Goal: Task Accomplishment & Management: Manage account settings

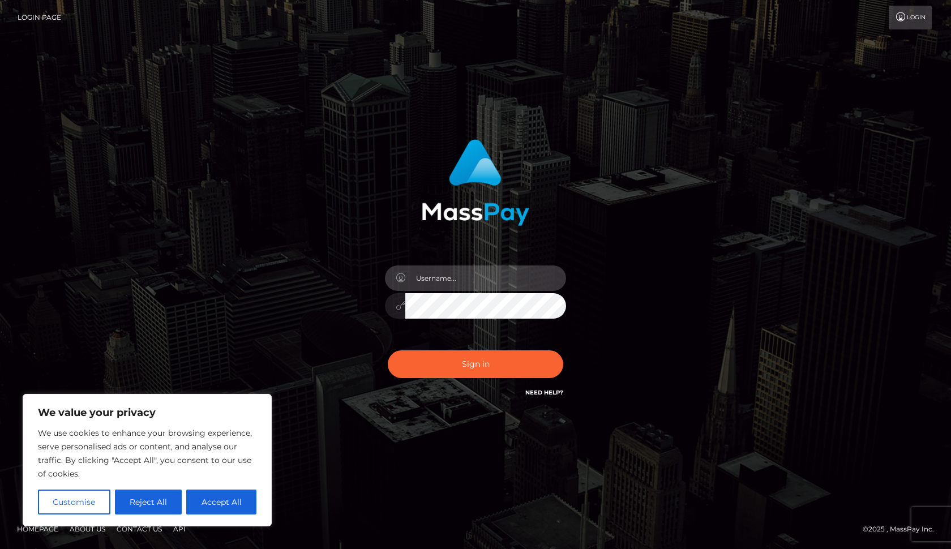
type input "[EMAIL_ADDRESS][DOMAIN_NAME]"
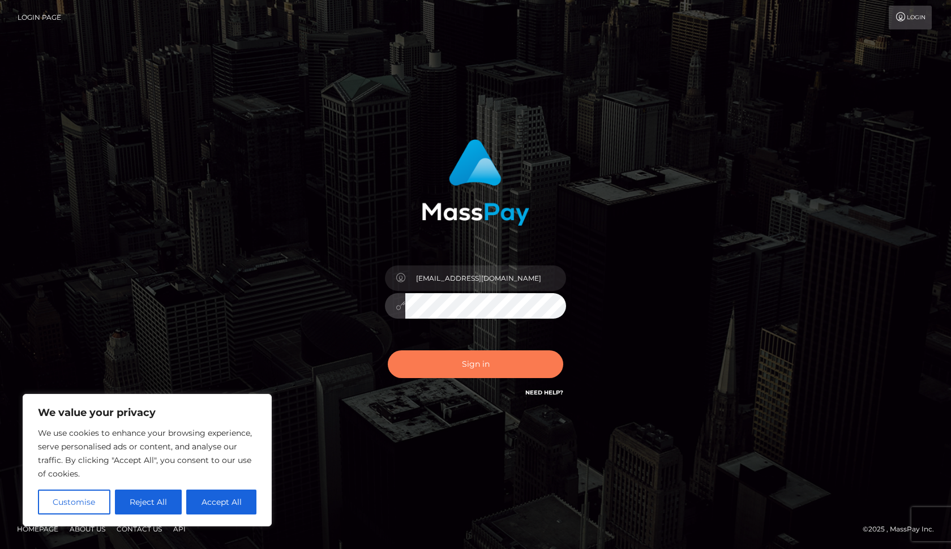
click at [462, 358] on button "Sign in" at bounding box center [475, 364] width 175 height 28
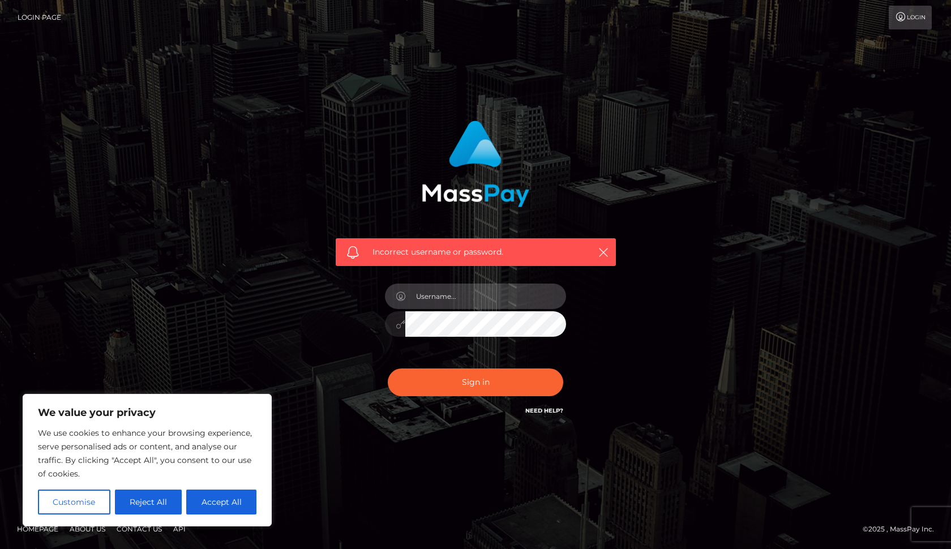
type input "[EMAIL_ADDRESS][DOMAIN_NAME]"
click at [227, 497] on button "Accept All" at bounding box center [221, 502] width 70 height 25
checkbox input "true"
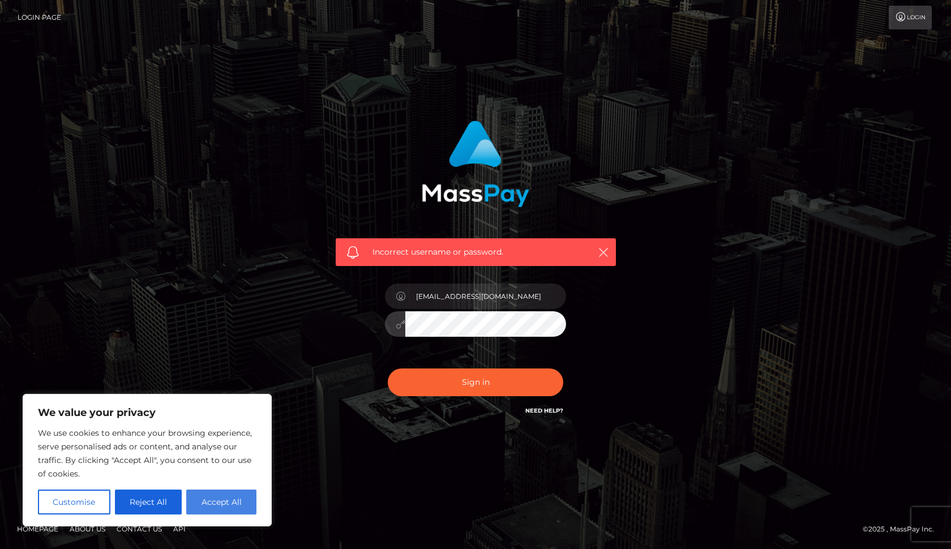
checkbox input "true"
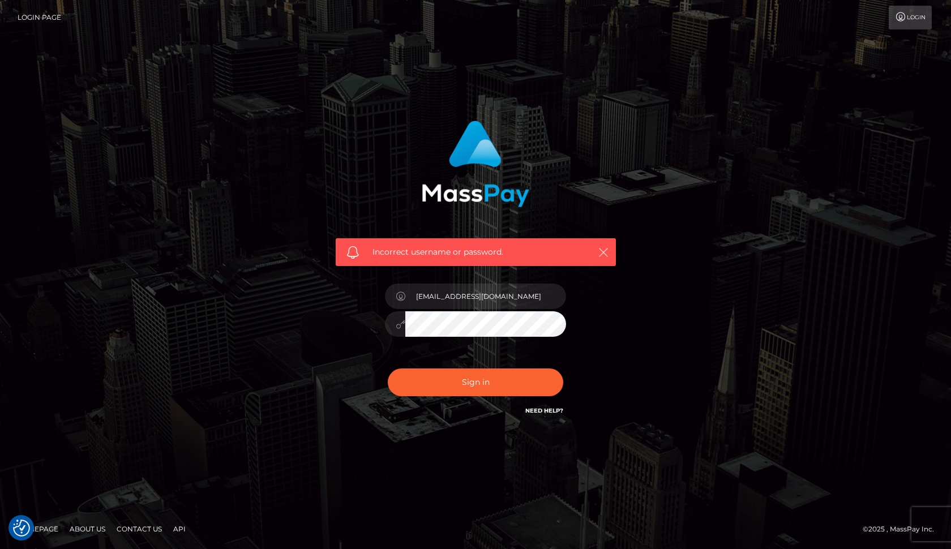
click at [600, 255] on icon "button" at bounding box center [603, 252] width 11 height 11
click at [386, 322] on div at bounding box center [475, 322] width 181 height 22
click at [475, 383] on button "Sign in" at bounding box center [475, 383] width 175 height 28
type input "[EMAIL_ADDRESS][DOMAIN_NAME]"
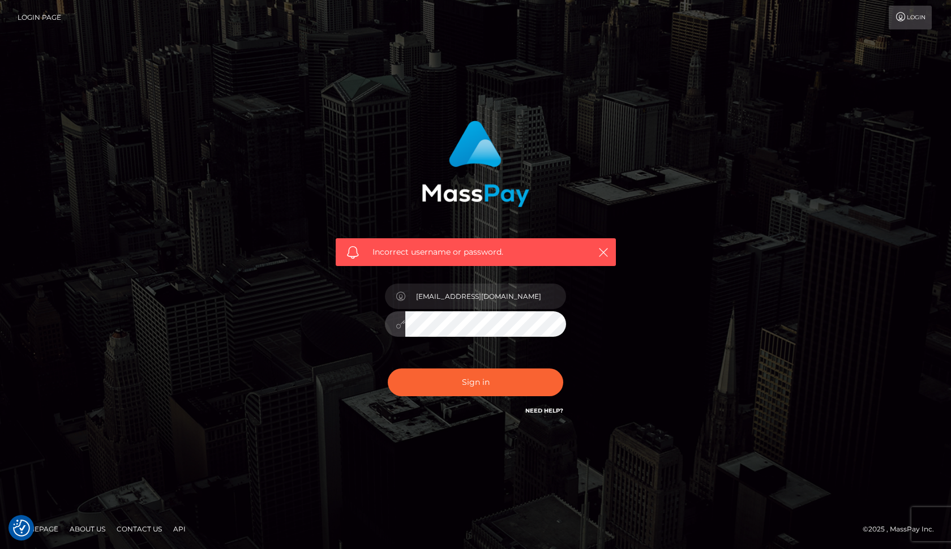
click at [475, 383] on button "Sign in" at bounding box center [475, 383] width 175 height 28
click at [537, 412] on link "Need Help?" at bounding box center [544, 410] width 38 height 7
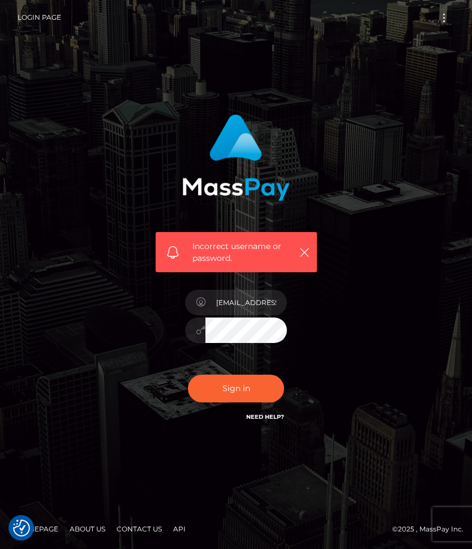
click at [412, 62] on div "Incorrect username or password. Kayleemyers140@gmail.com" at bounding box center [236, 274] width 472 height 507
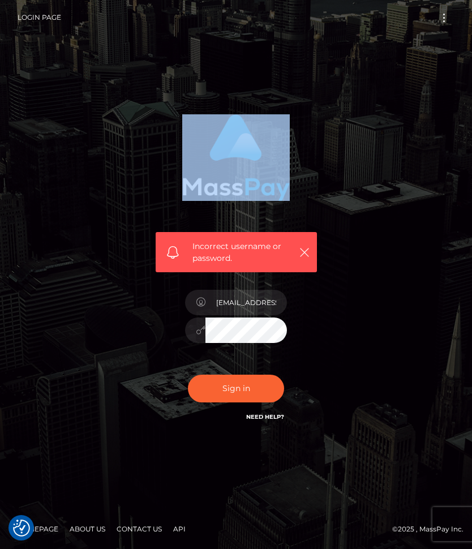
click at [412, 62] on div "Incorrect username or password. Kayleemyers140@gmail.com" at bounding box center [236, 274] width 472 height 507
click at [370, 85] on div "Incorrect username or password. Kayleemyers140@gmail.com" at bounding box center [236, 274] width 472 height 507
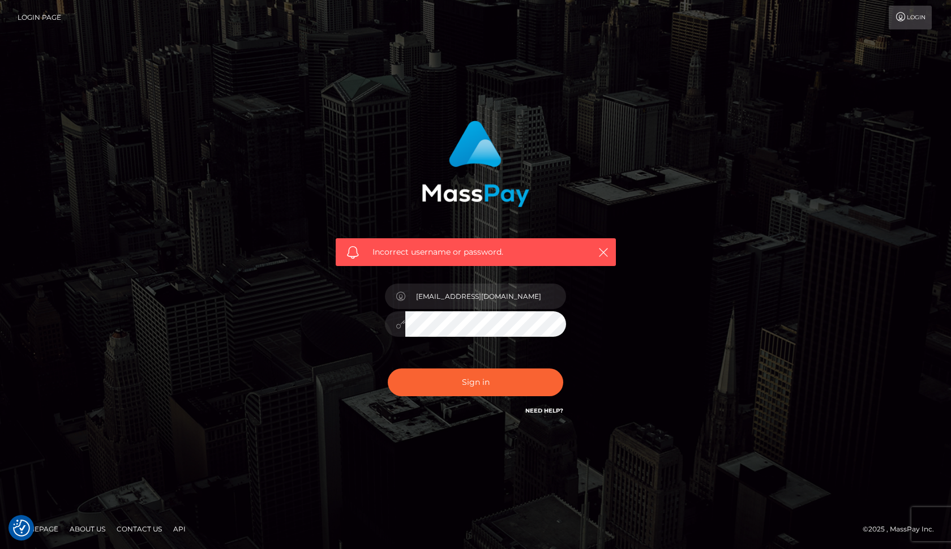
click at [616, 333] on div "Incorrect username or password. Kayleemyers140@gmail.com" at bounding box center [475, 269] width 297 height 314
click at [539, 299] on input "[EMAIL_ADDRESS][DOMAIN_NAME]" at bounding box center [485, 296] width 161 height 25
type input "[EMAIL_ADDRESS][DOMAIN_NAME]"
click at [587, 357] on div "Incorrect username or password. Kayleemyers140@gmail.com" at bounding box center [475, 269] width 297 height 314
click at [452, 379] on button "Sign in" at bounding box center [475, 383] width 175 height 28
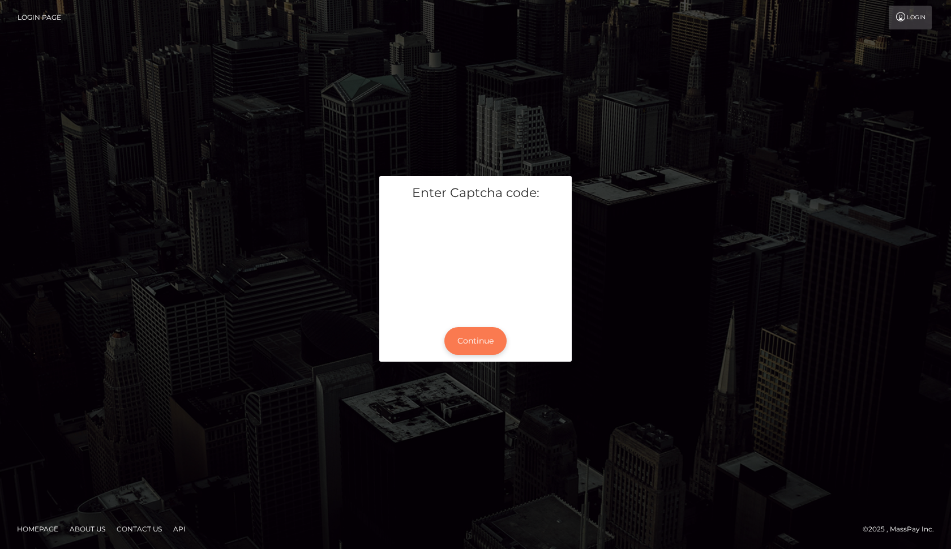
click at [478, 343] on button "Continue" at bounding box center [475, 341] width 62 height 28
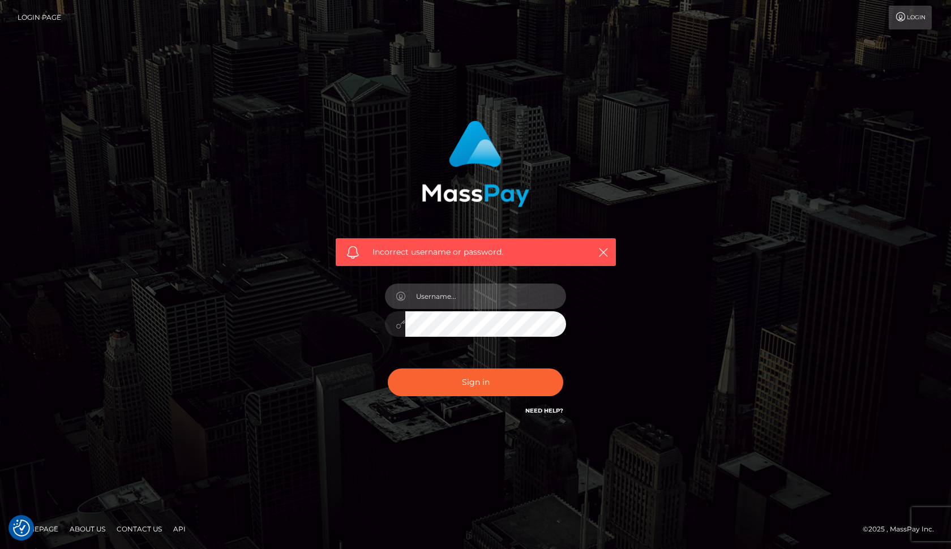
type input "[EMAIL_ADDRESS][DOMAIN_NAME]"
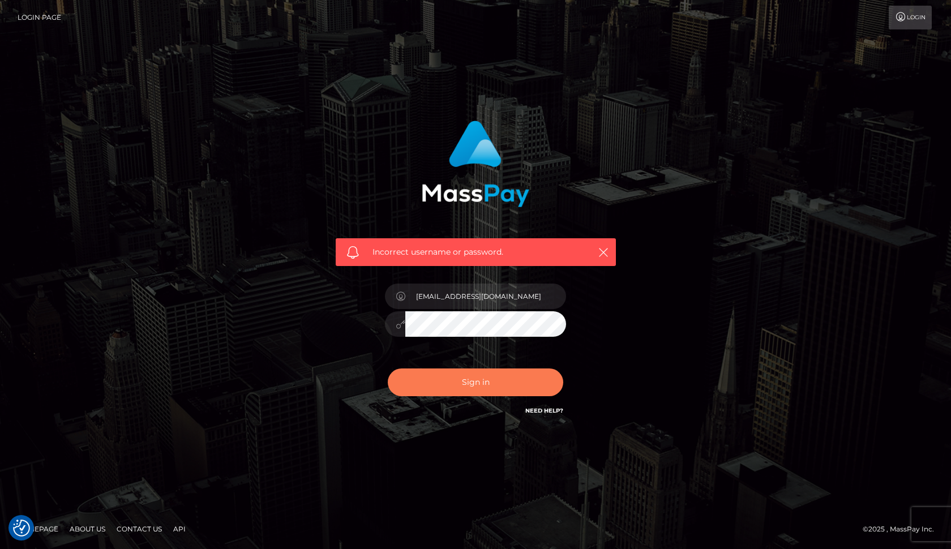
click at [462, 389] on button "Sign in" at bounding box center [475, 383] width 175 height 28
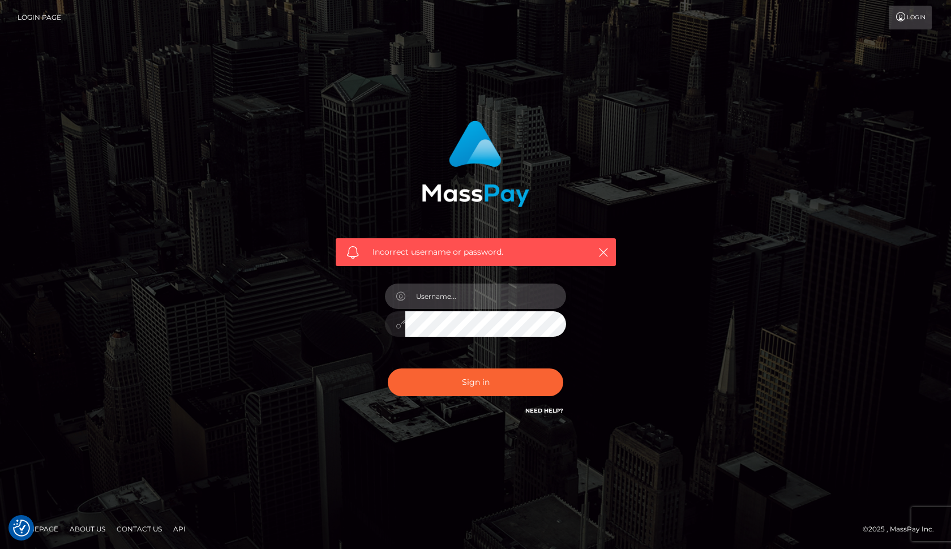
type input "[EMAIL_ADDRESS][DOMAIN_NAME]"
